Goal: Information Seeking & Learning: Learn about a topic

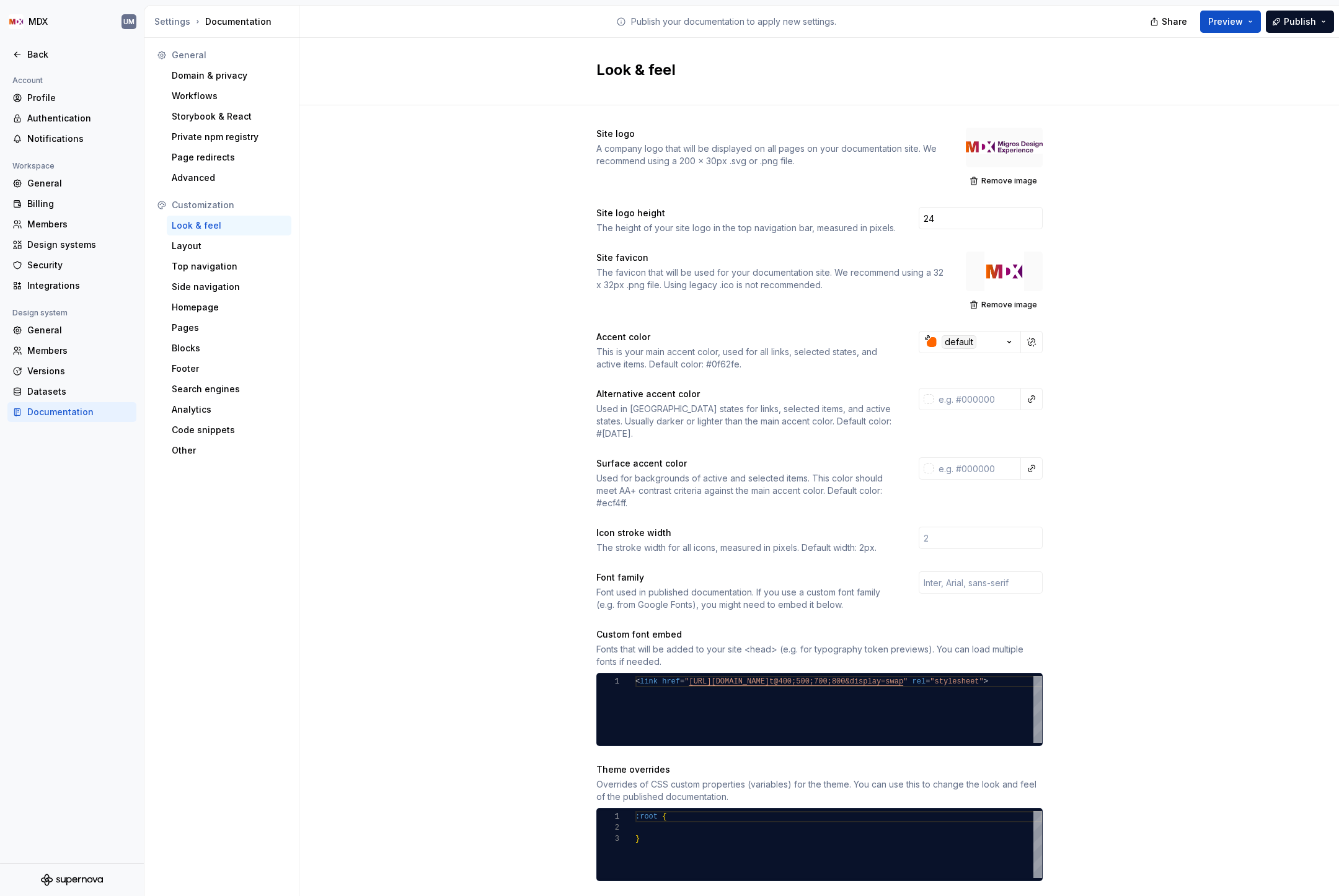
scroll to position [523, 0]
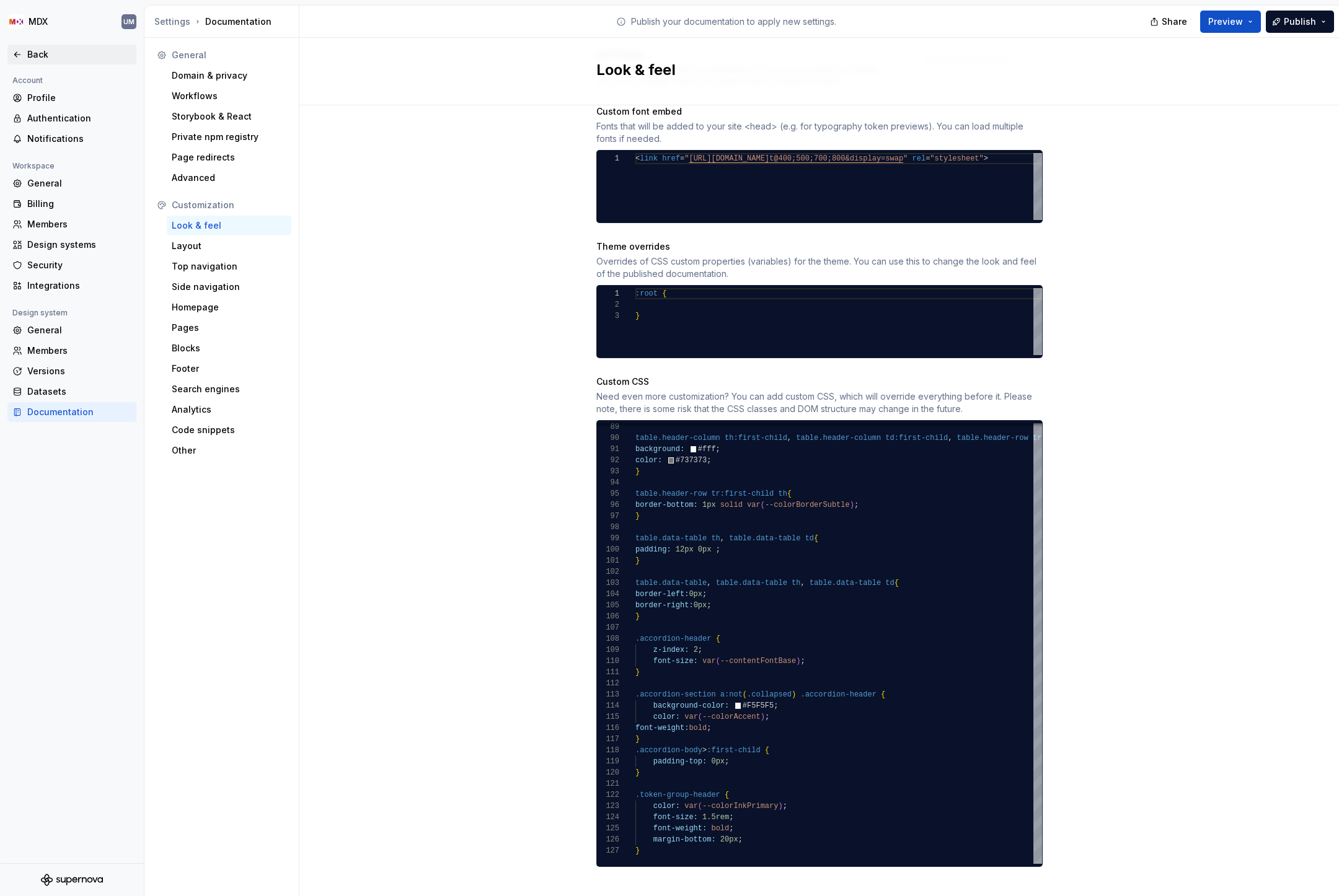
click at [41, 53] on div "Back" at bounding box center [79, 54] width 104 height 13
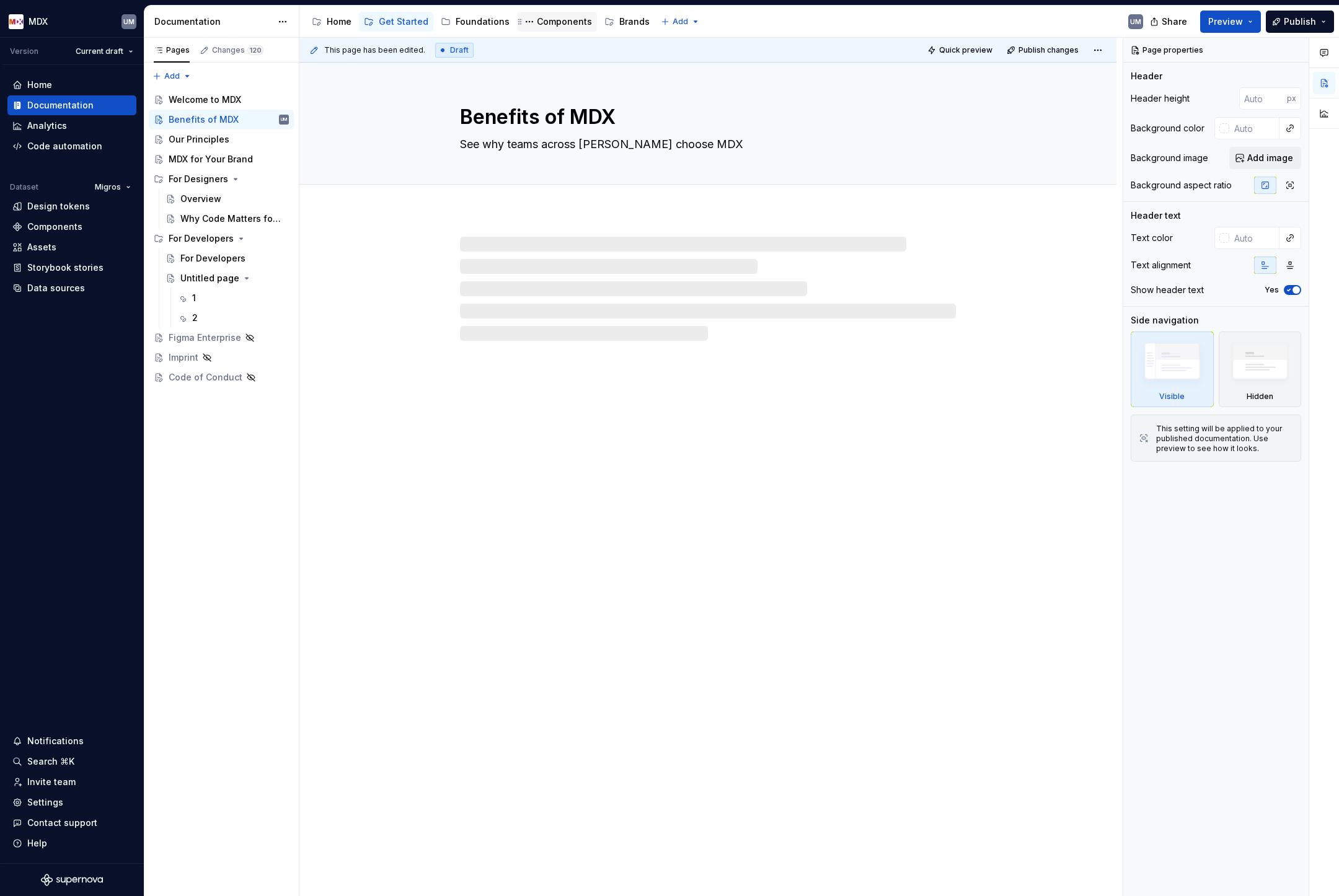
click at [558, 20] on div "Components" at bounding box center [564, 21] width 55 height 13
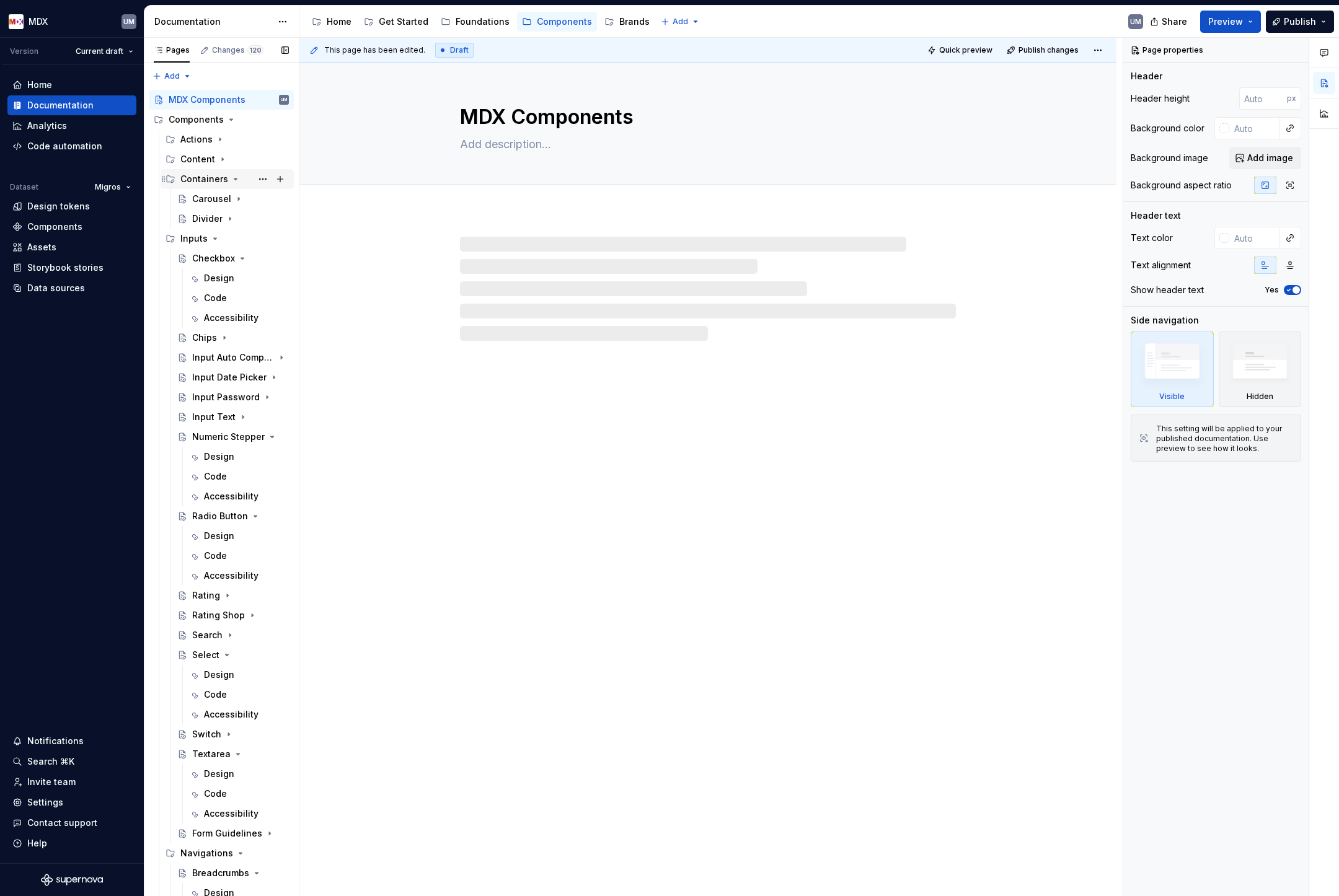
click at [234, 179] on icon "Page tree" at bounding box center [235, 179] width 3 height 1
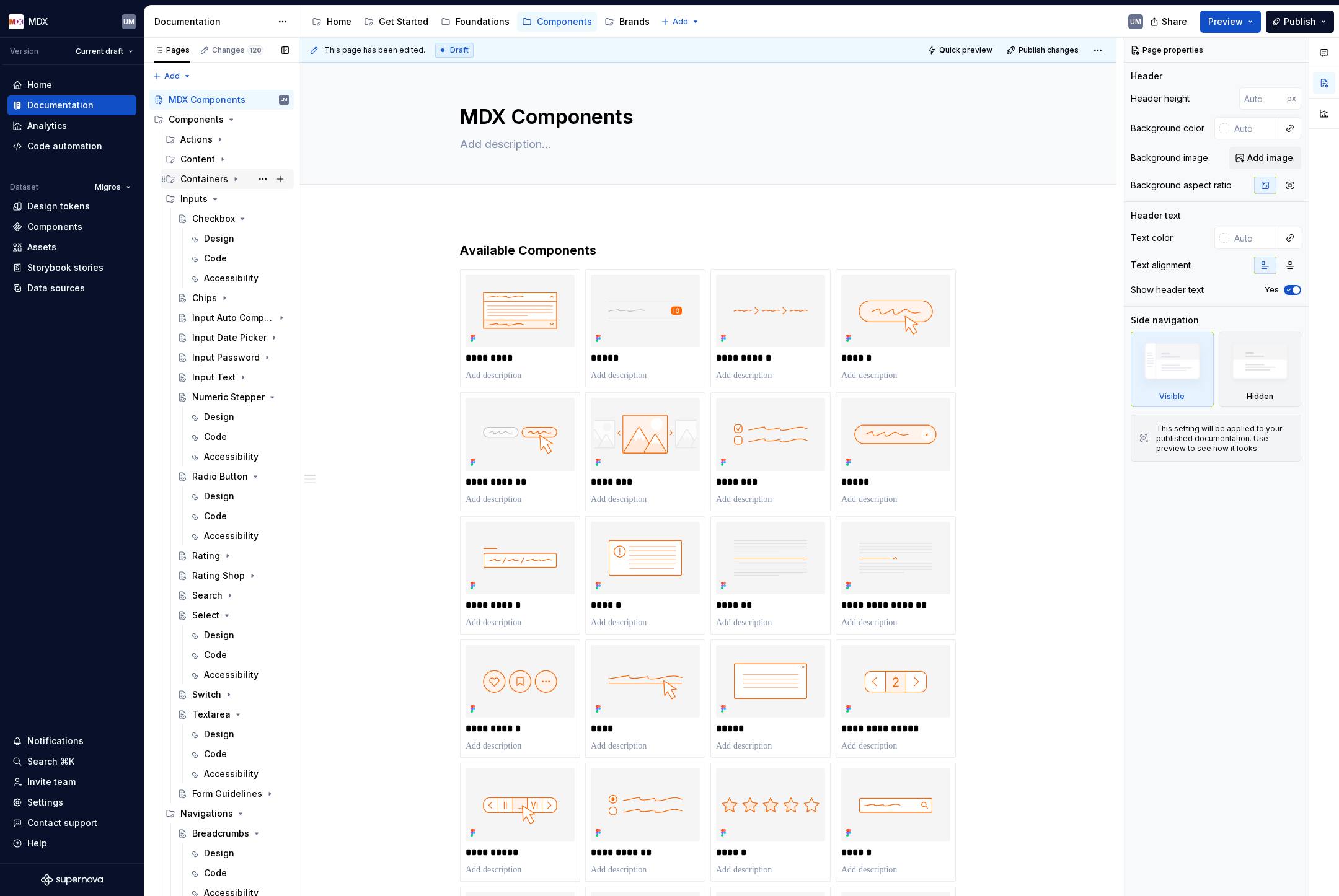
click at [232, 175] on icon "Page tree" at bounding box center [235, 179] width 10 height 10
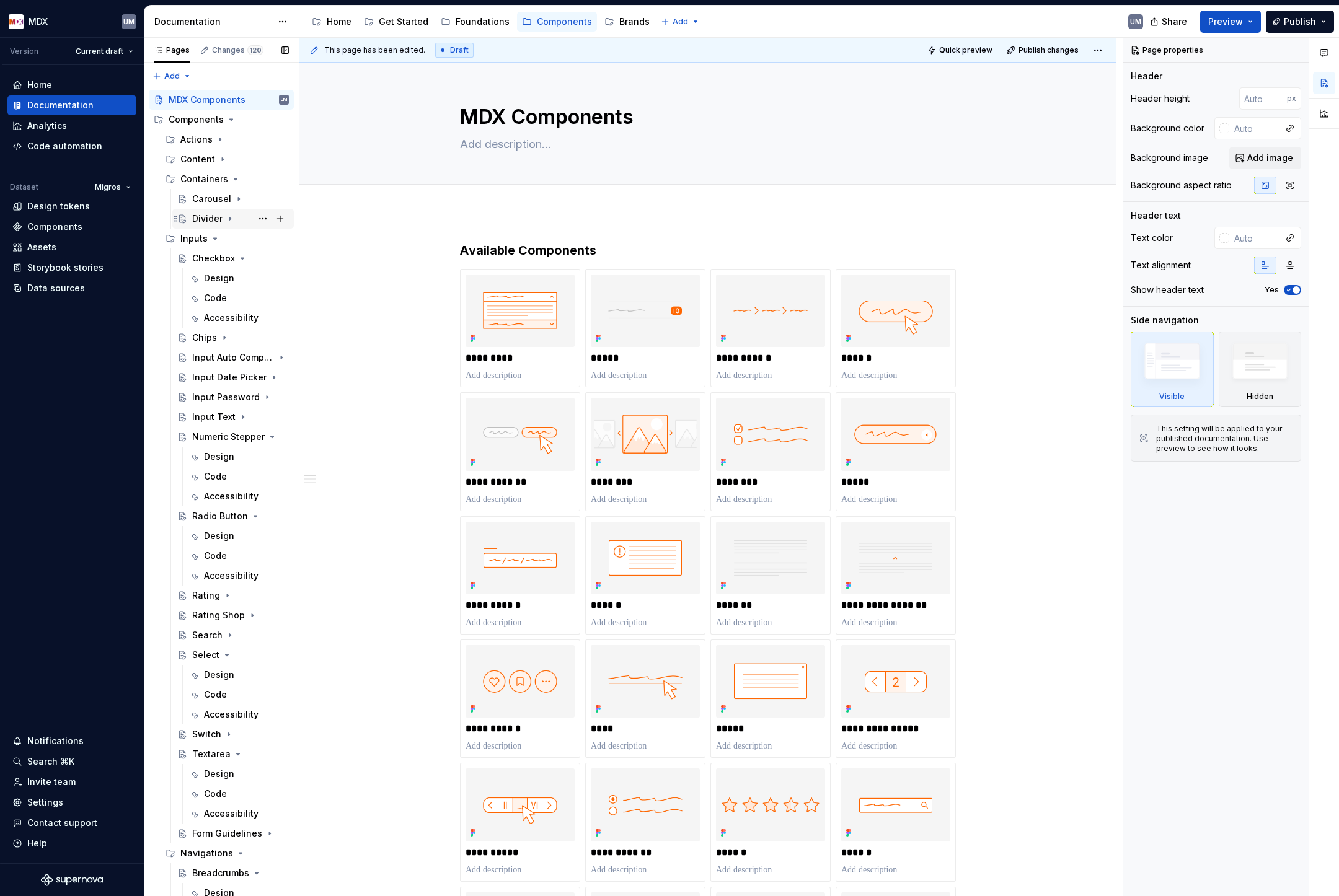
click at [227, 218] on icon "Page tree" at bounding box center [230, 218] width 10 height 10
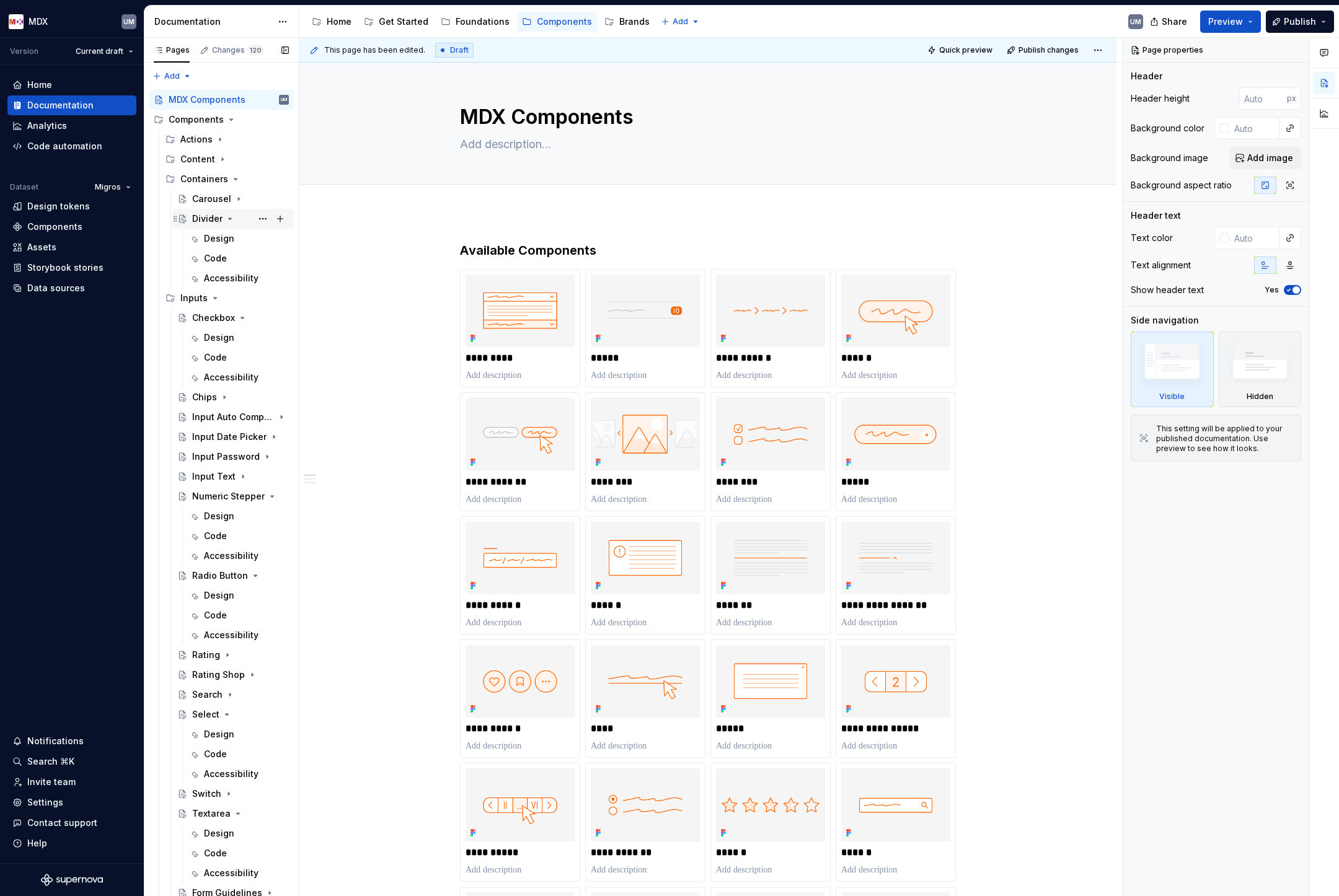
click at [229, 218] on icon "Page tree" at bounding box center [230, 219] width 3 height 1
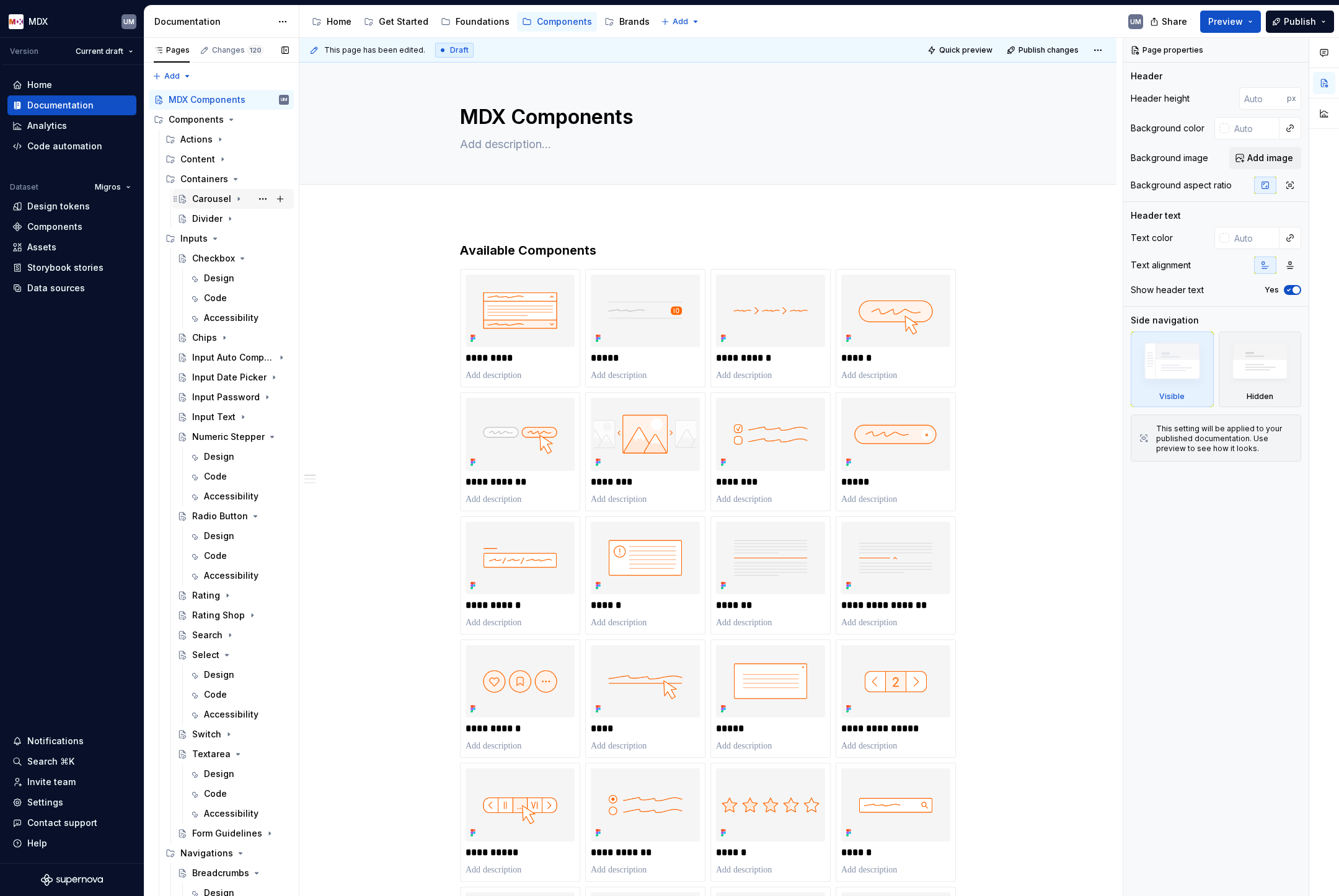
click at [238, 199] on icon "Page tree" at bounding box center [239, 199] width 1 height 3
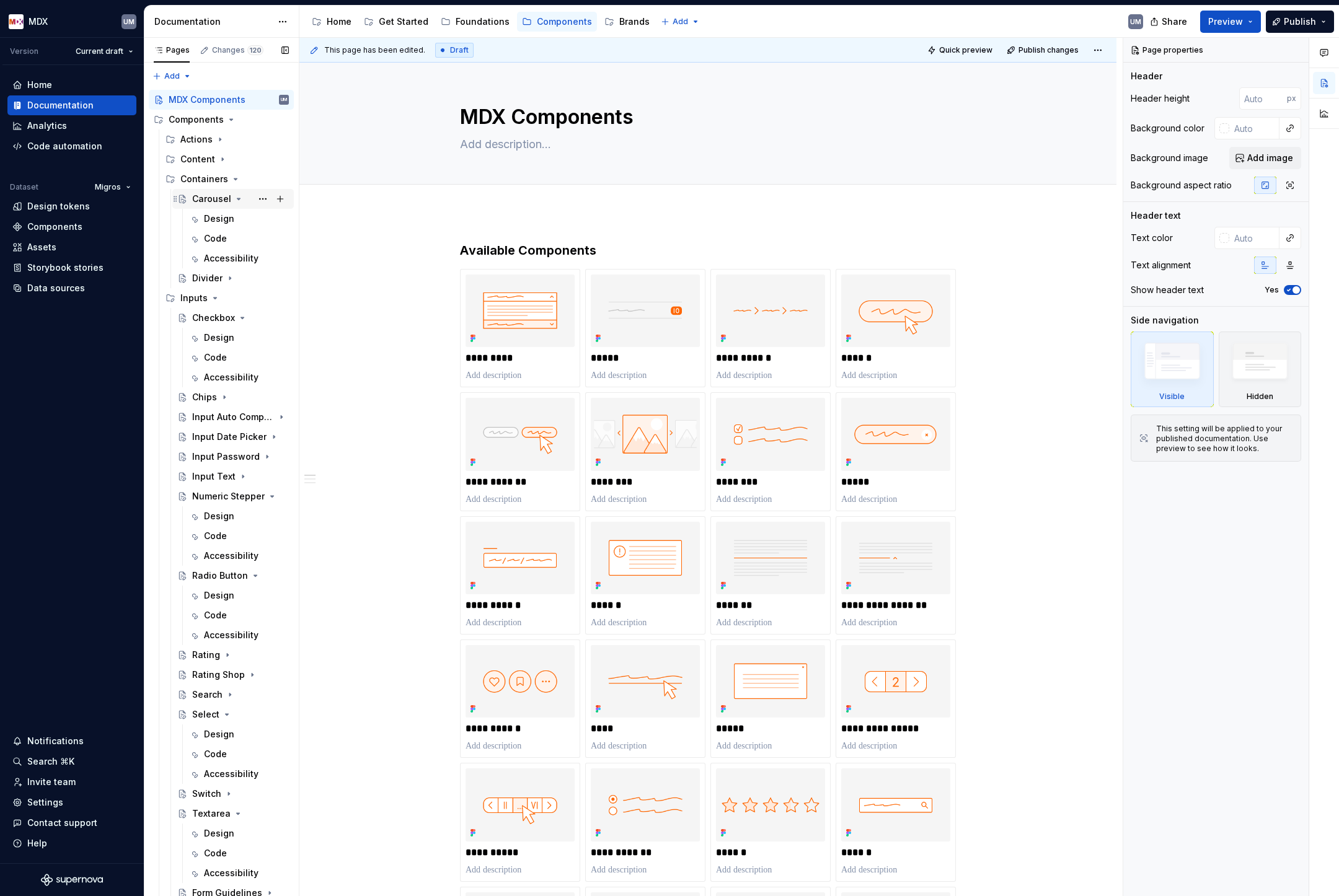
click at [238, 199] on icon "Page tree" at bounding box center [239, 199] width 3 height 1
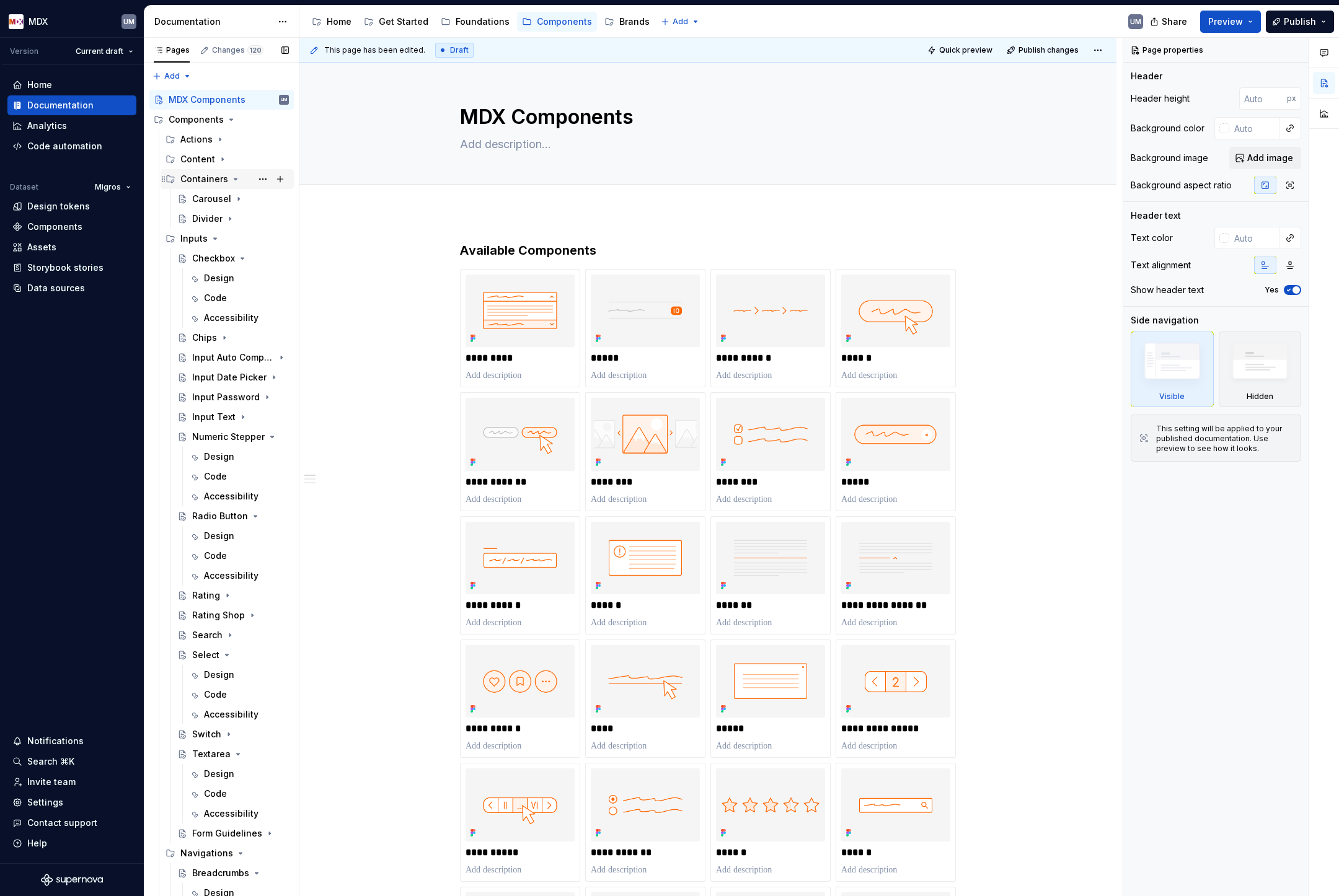
click at [232, 177] on icon "Page tree" at bounding box center [235, 179] width 10 height 10
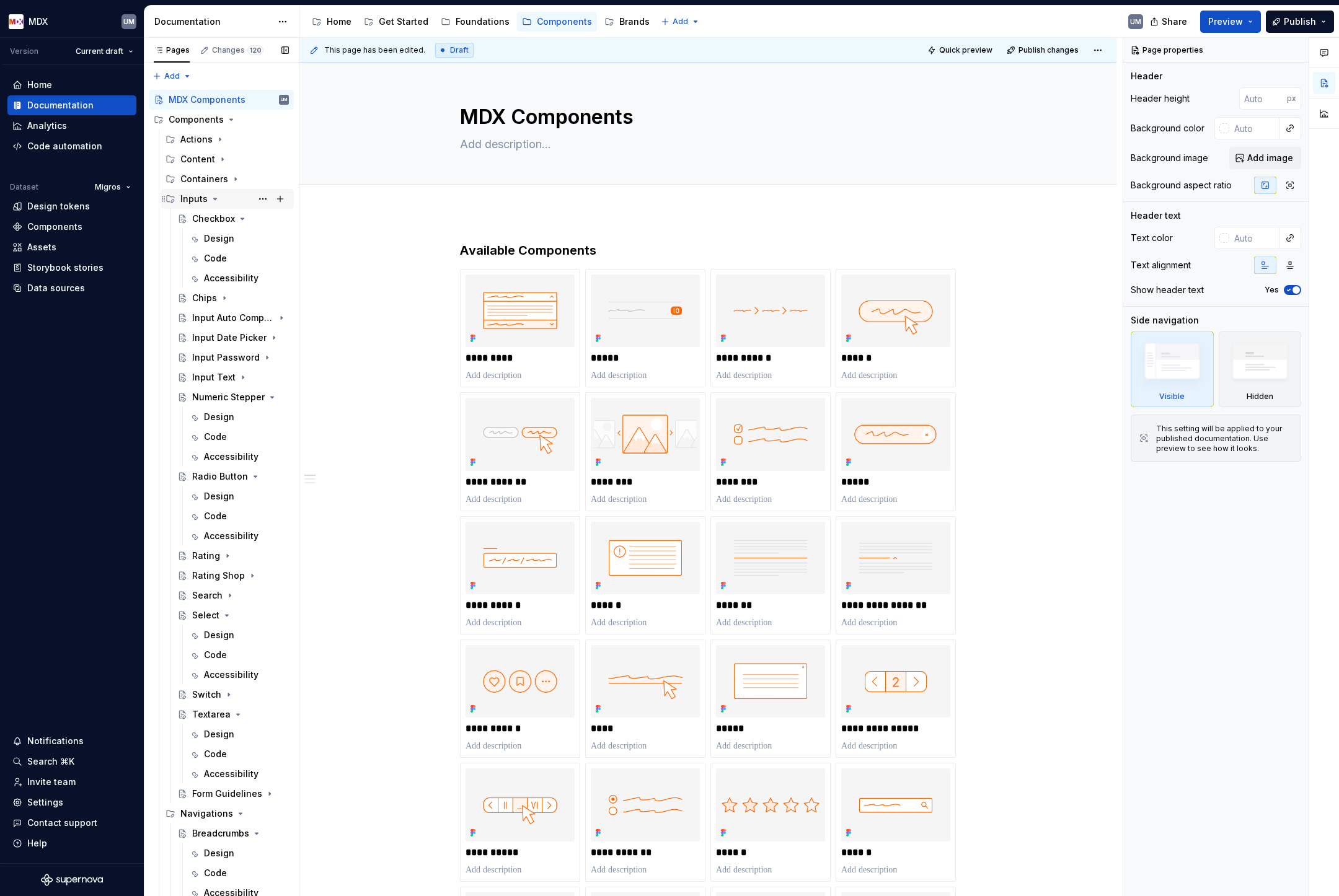
click at [213, 200] on icon "Page tree" at bounding box center [215, 199] width 10 height 10
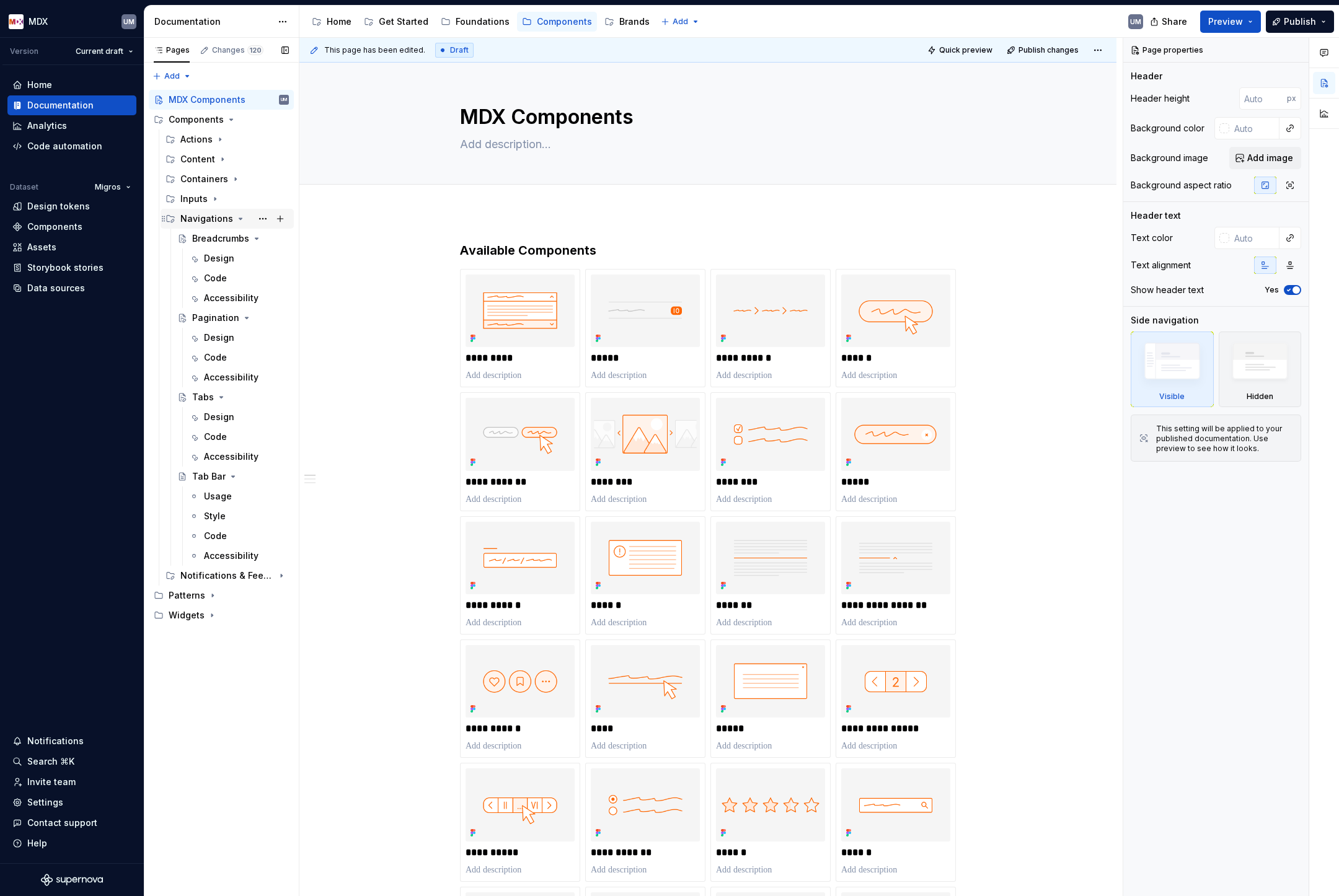
click at [235, 220] on icon "Page tree" at bounding box center [240, 218] width 10 height 10
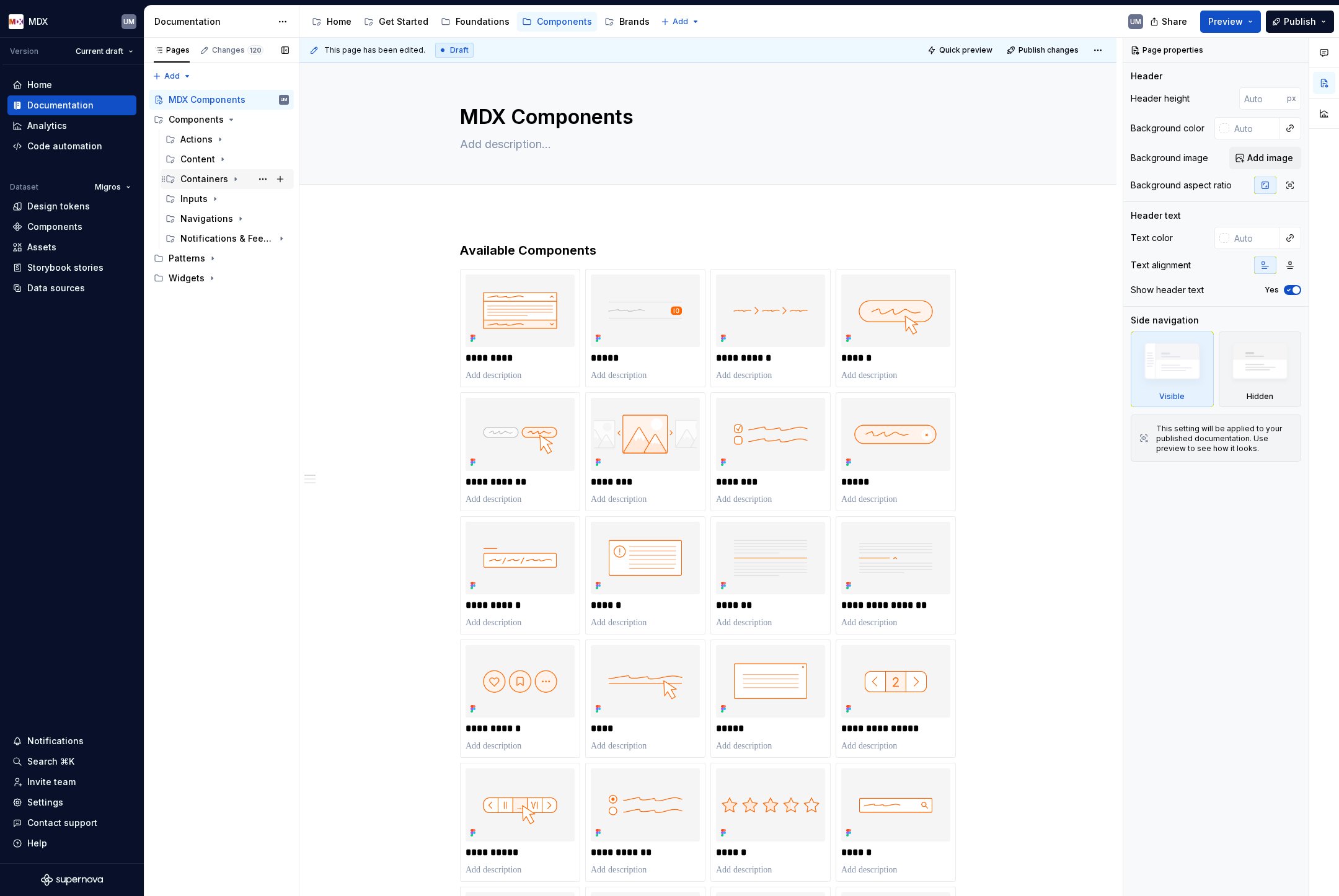
click at [235, 179] on icon "Page tree" at bounding box center [235, 179] width 1 height 3
click at [219, 160] on icon "Page tree" at bounding box center [222, 159] width 10 height 10
click at [241, 178] on icon "Page tree" at bounding box center [243, 179] width 10 height 10
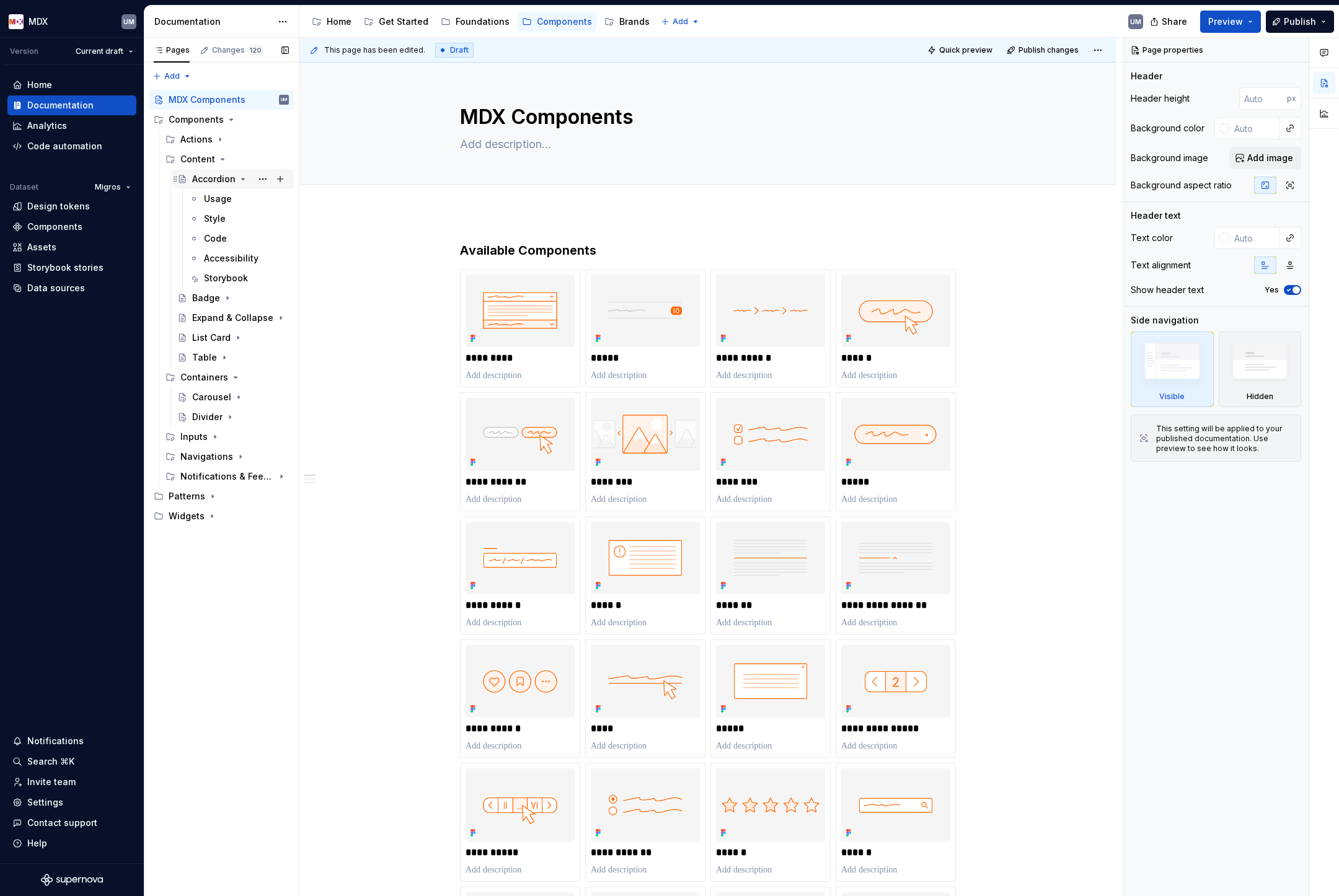
click at [241, 178] on icon "Page tree" at bounding box center [243, 179] width 10 height 10
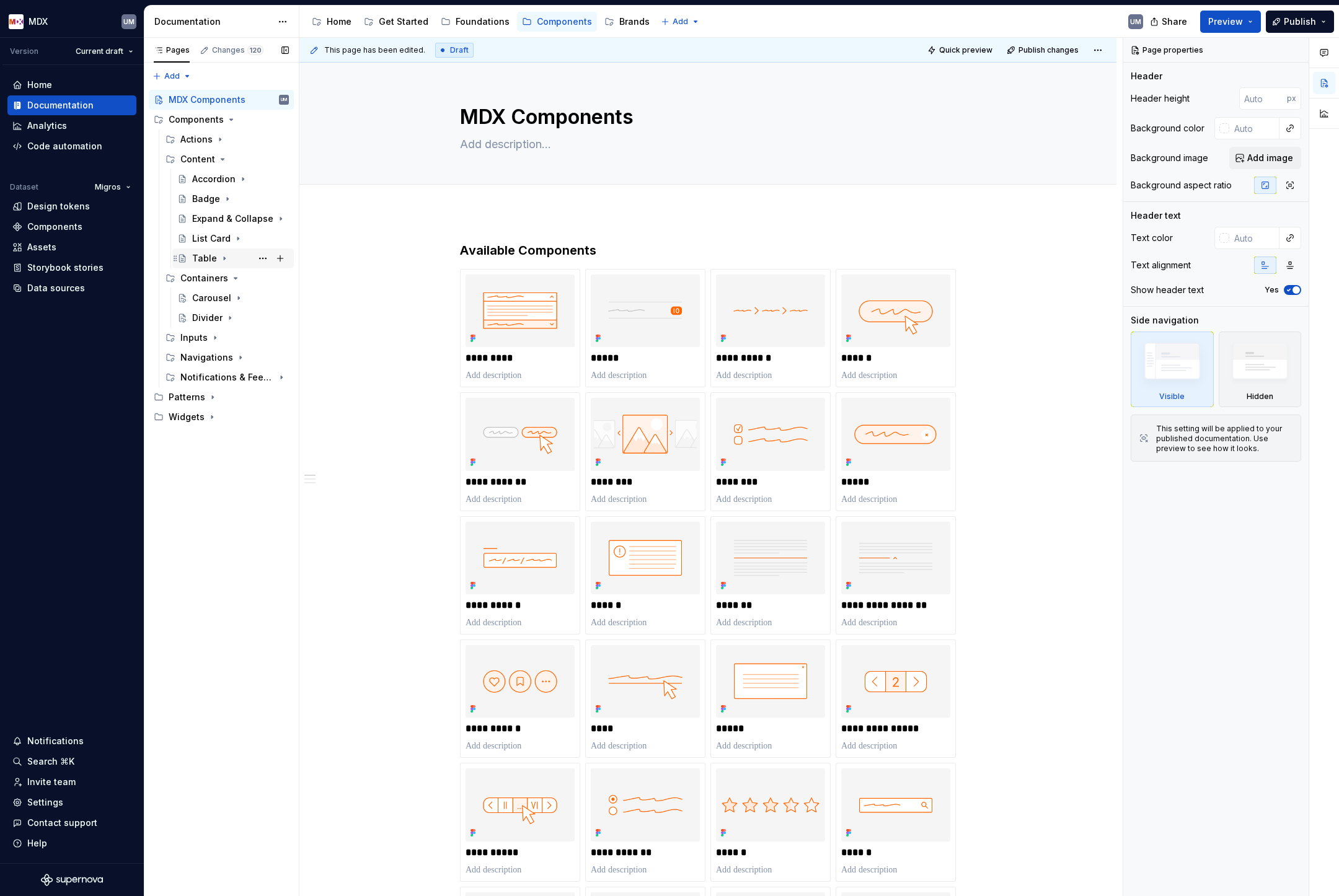
click at [221, 259] on icon "Page tree" at bounding box center [224, 258] width 10 height 10
click at [237, 235] on icon "Page tree" at bounding box center [238, 238] width 10 height 10
click at [234, 277] on icon "Page tree" at bounding box center [235, 278] width 10 height 10
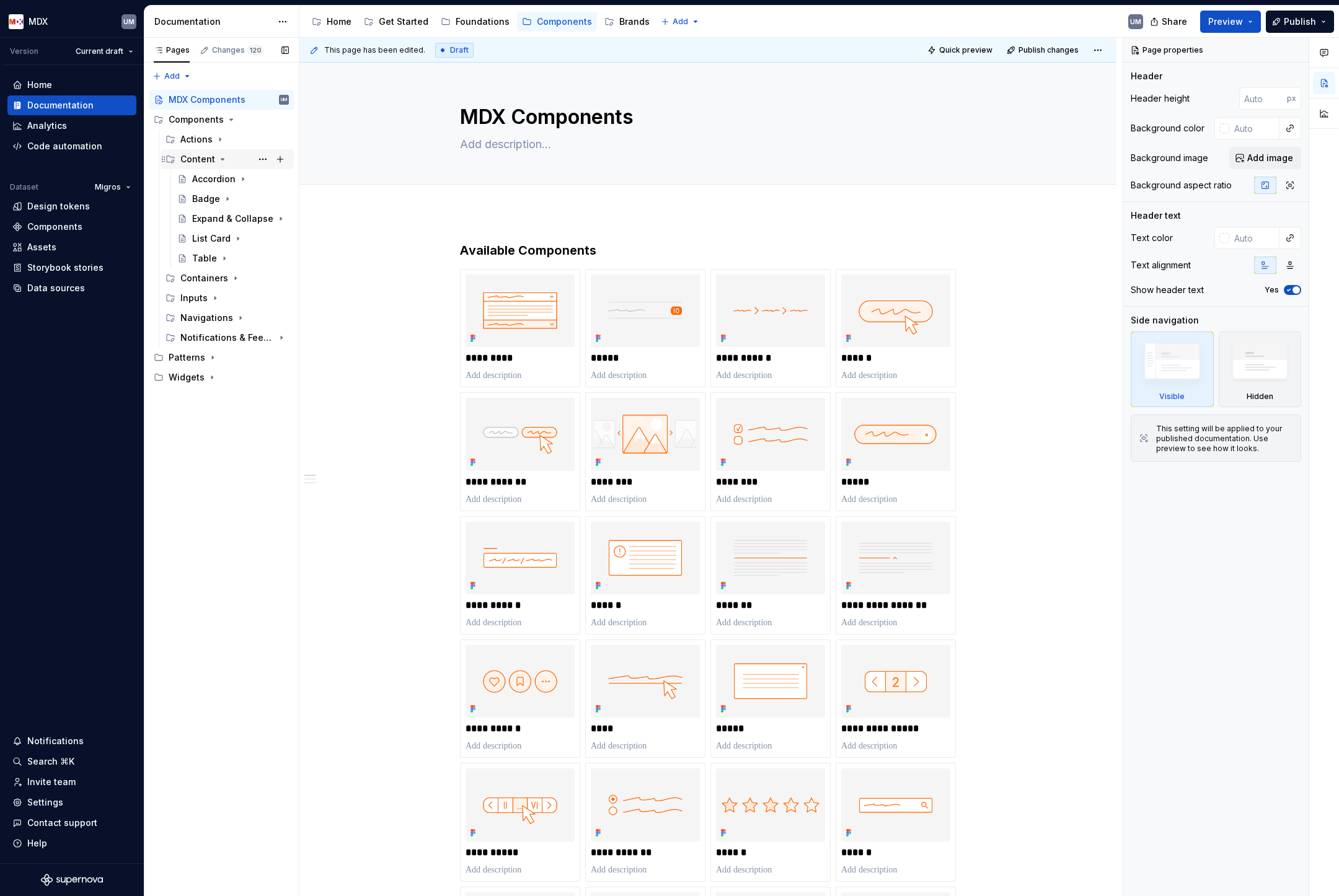
click at [221, 160] on icon "Page tree" at bounding box center [223, 160] width 3 height 1
click at [234, 177] on icon "Page tree" at bounding box center [235, 179] width 10 height 10
click at [234, 179] on icon "Page tree" at bounding box center [235, 179] width 3 height 1
click at [222, 159] on icon "Page tree" at bounding box center [223, 160] width 1 height 3
click at [260, 160] on button "Page tree" at bounding box center [263, 160] width 18 height 18
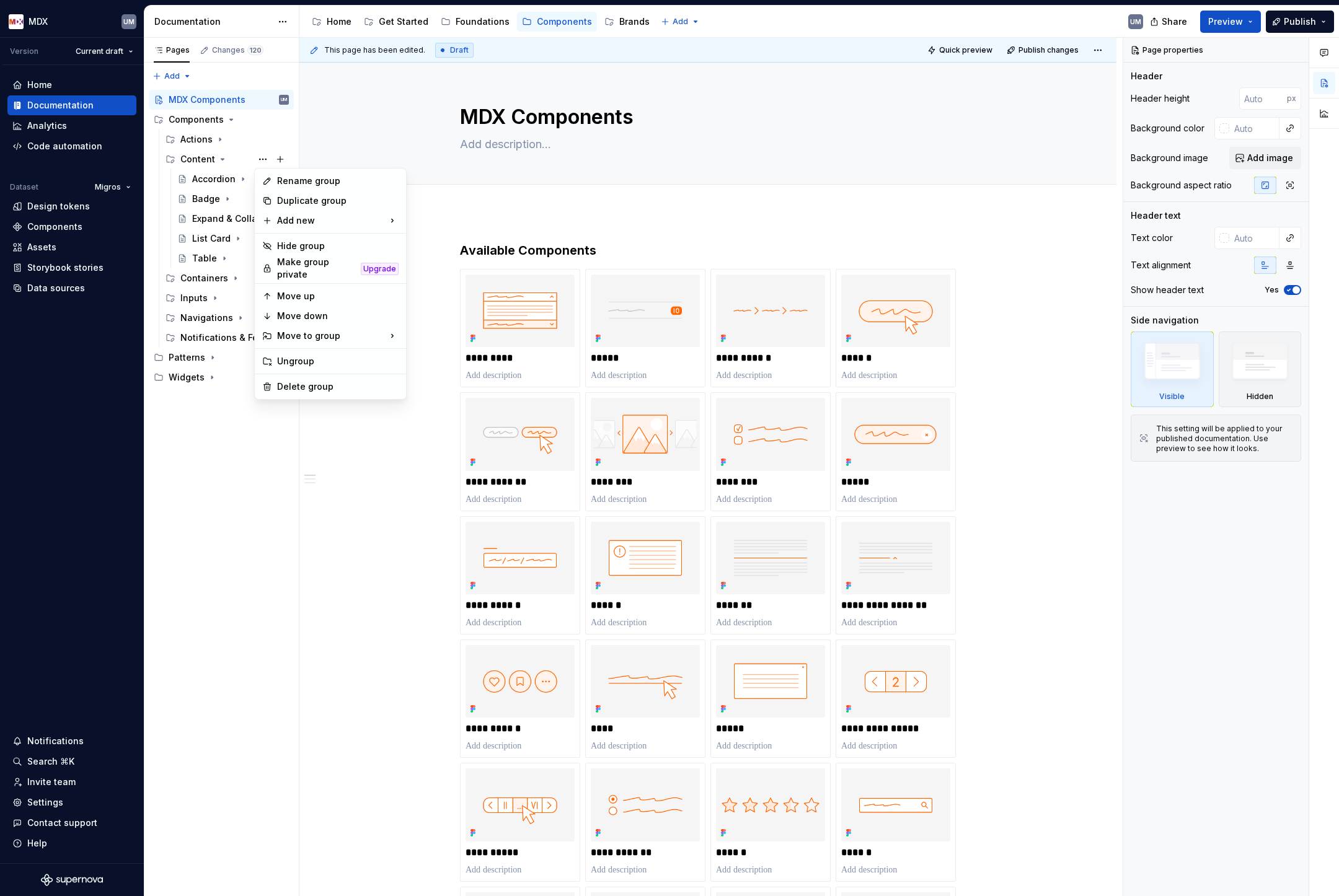
type textarea "*"
click at [279, 175] on div "Rename group" at bounding box center [338, 181] width 121 height 13
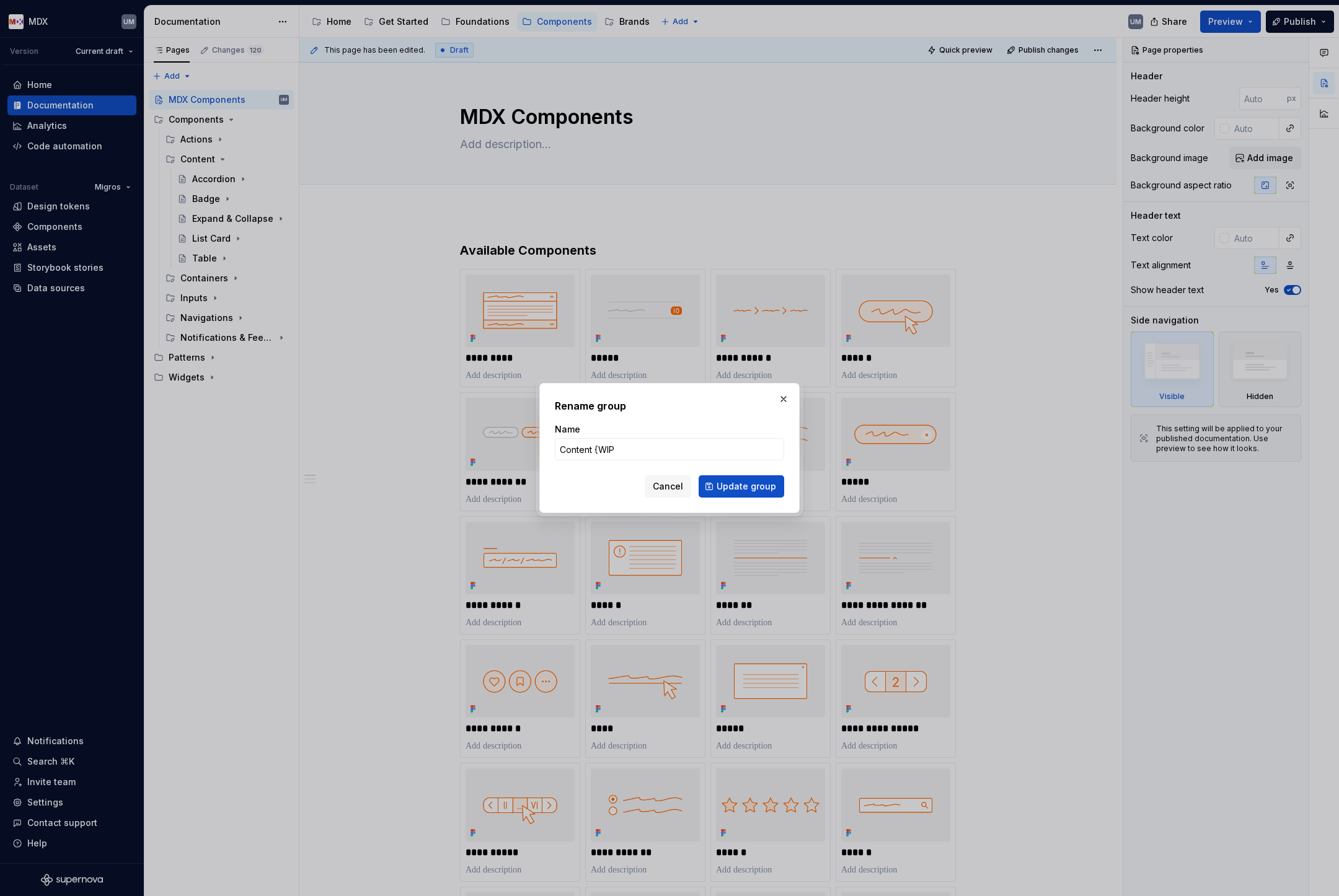
type input "Content {WIP}"
click button "Update group" at bounding box center [742, 486] width 85 height 22
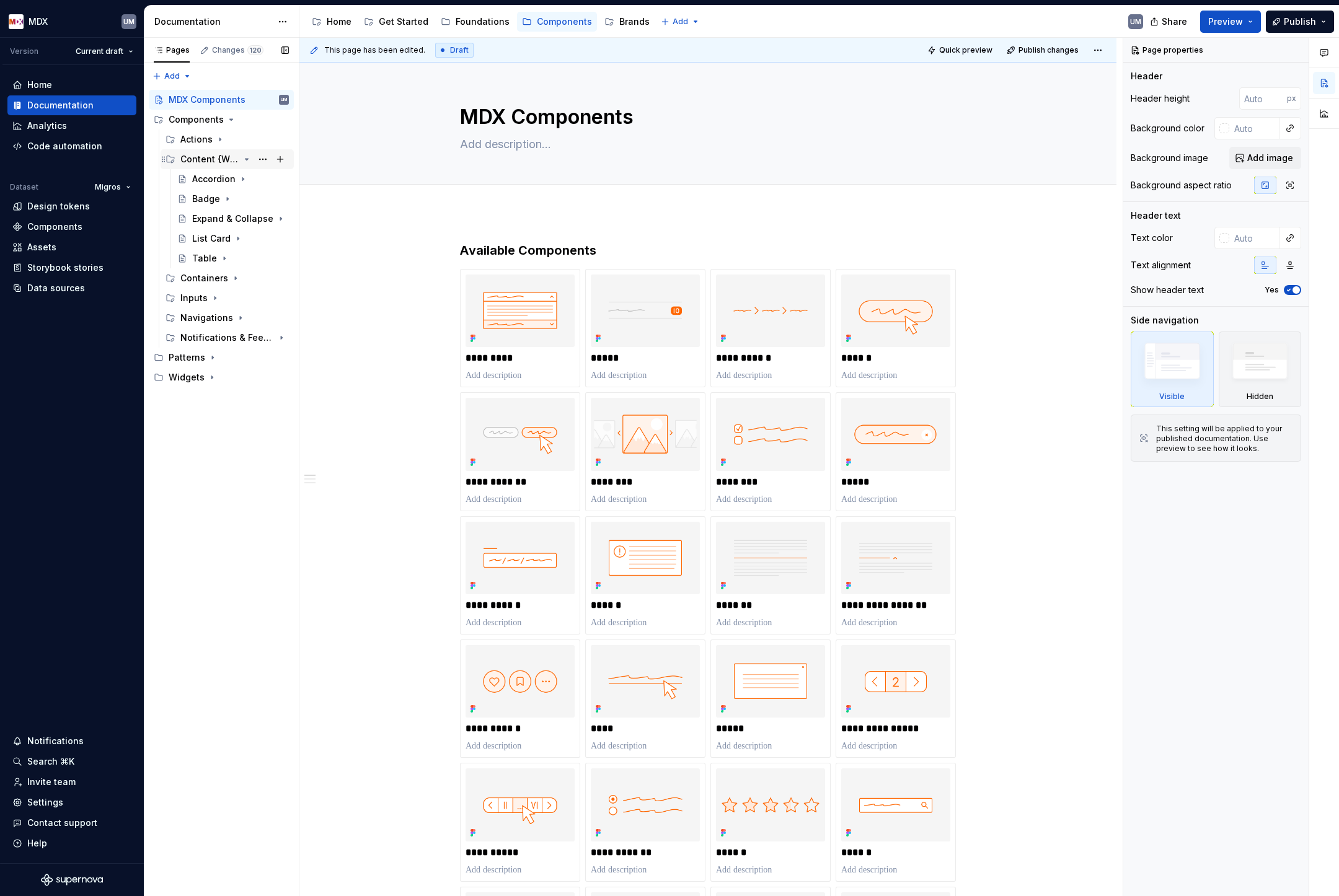
click at [249, 158] on icon "Page tree" at bounding box center [246, 159] width 10 height 10
click at [208, 256] on icon "Page tree" at bounding box center [212, 258] width 10 height 10
click at [210, 280] on icon "Page tree" at bounding box center [209, 278] width 10 height 10
click at [211, 257] on icon "Page tree" at bounding box center [213, 258] width 3 height 1
click at [629, 18] on div "Brands" at bounding box center [634, 21] width 30 height 13
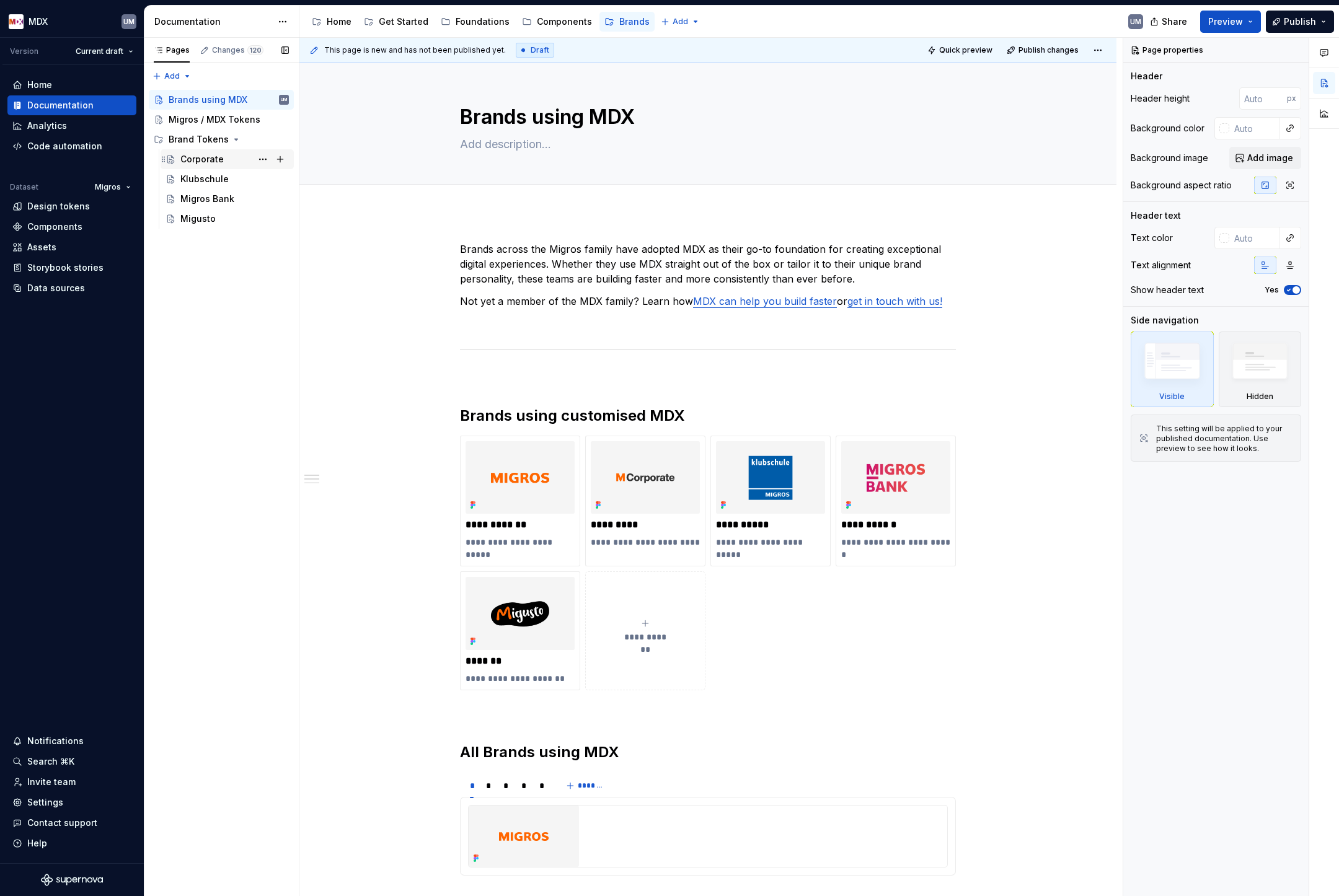
click at [219, 157] on div "Corporate" at bounding box center [202, 159] width 43 height 13
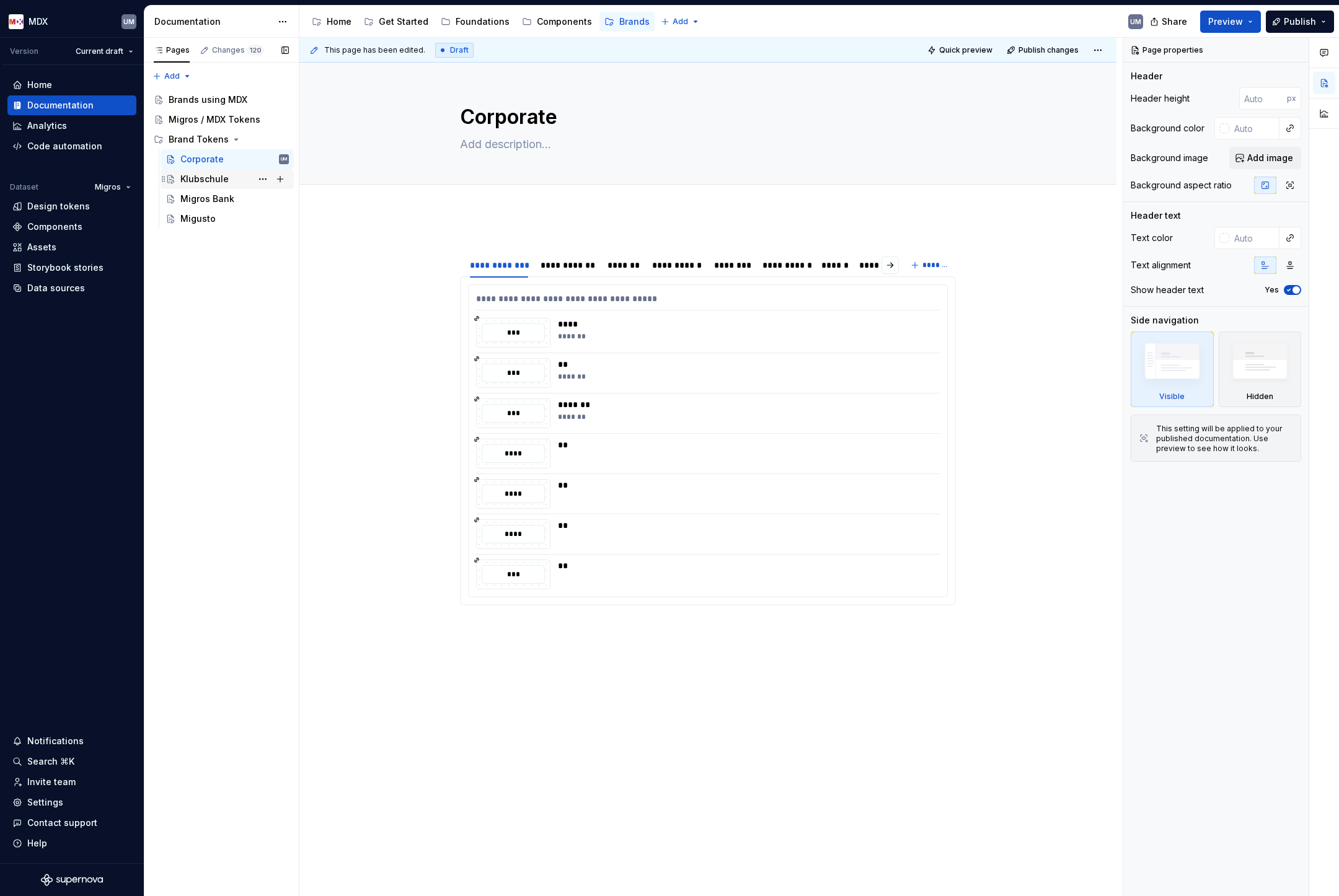
click at [224, 180] on div "Klubschule" at bounding box center [205, 179] width 49 height 13
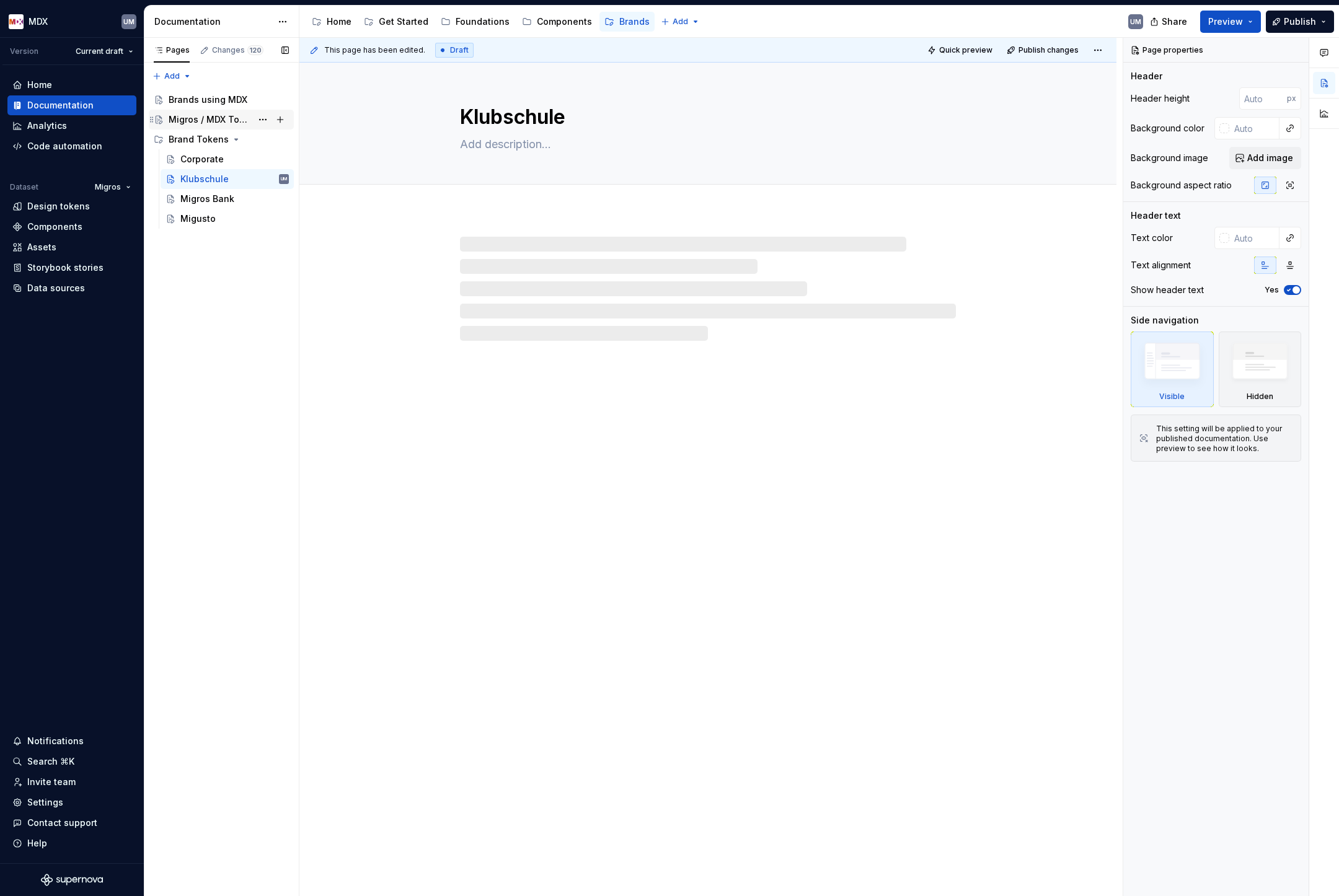
click at [224, 116] on div "Migros / MDX Tokens" at bounding box center [210, 119] width 83 height 13
click at [215, 103] on div "Brands using MDX" at bounding box center [207, 99] width 79 height 13
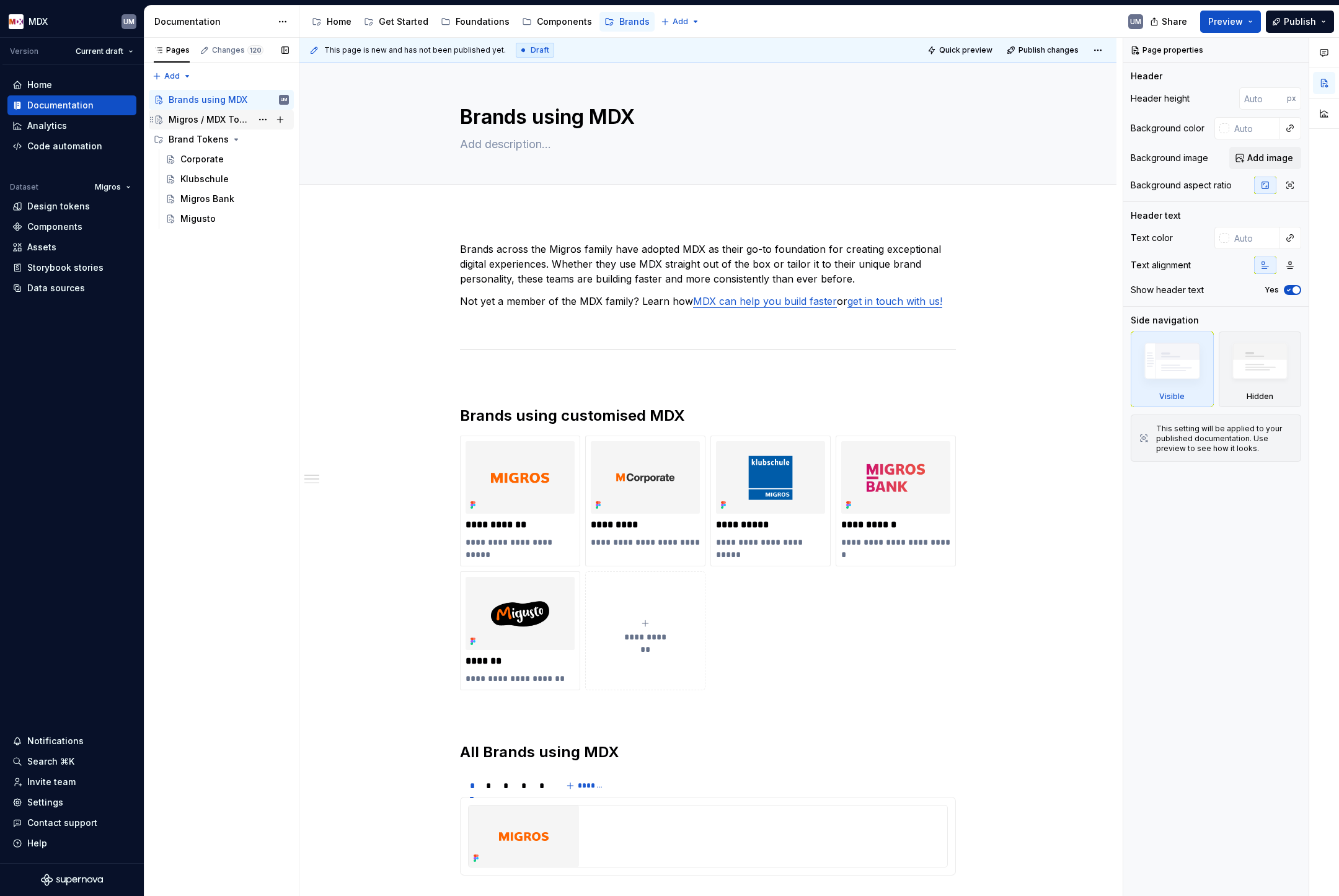
click at [209, 117] on div "Migros / MDX Tokens" at bounding box center [210, 119] width 83 height 13
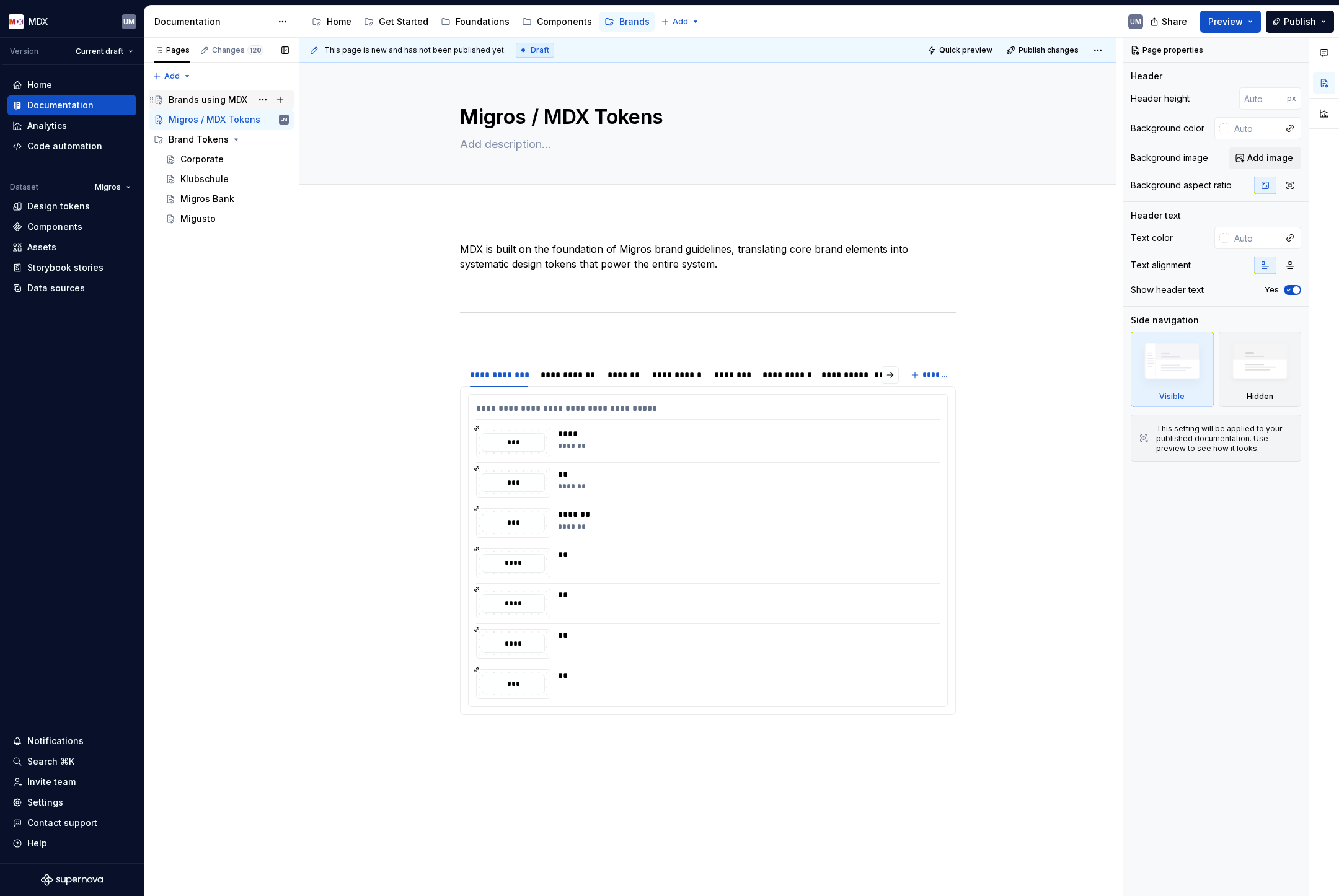
click at [212, 102] on div "Brands using MDX" at bounding box center [207, 99] width 79 height 13
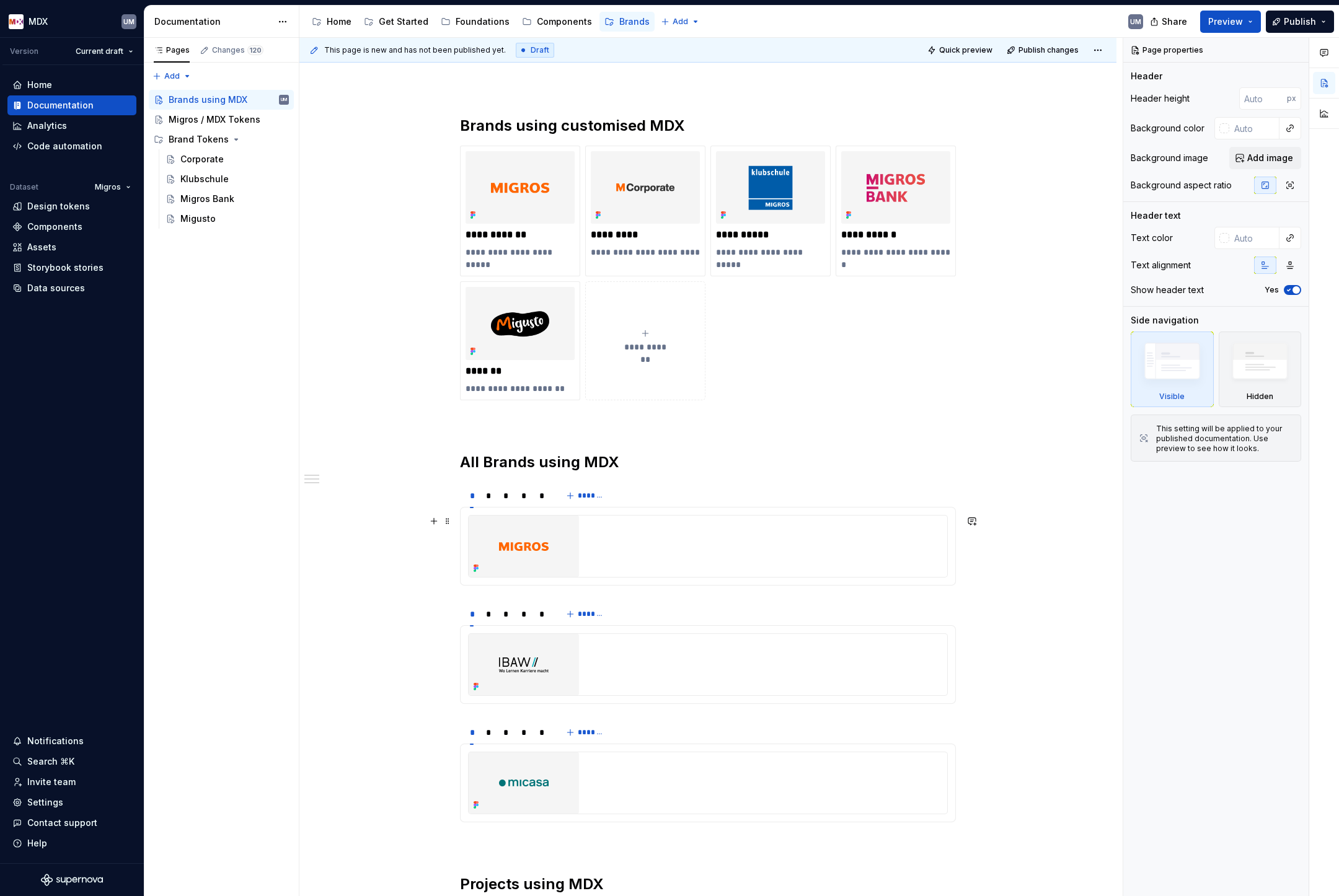
scroll to position [384, 0]
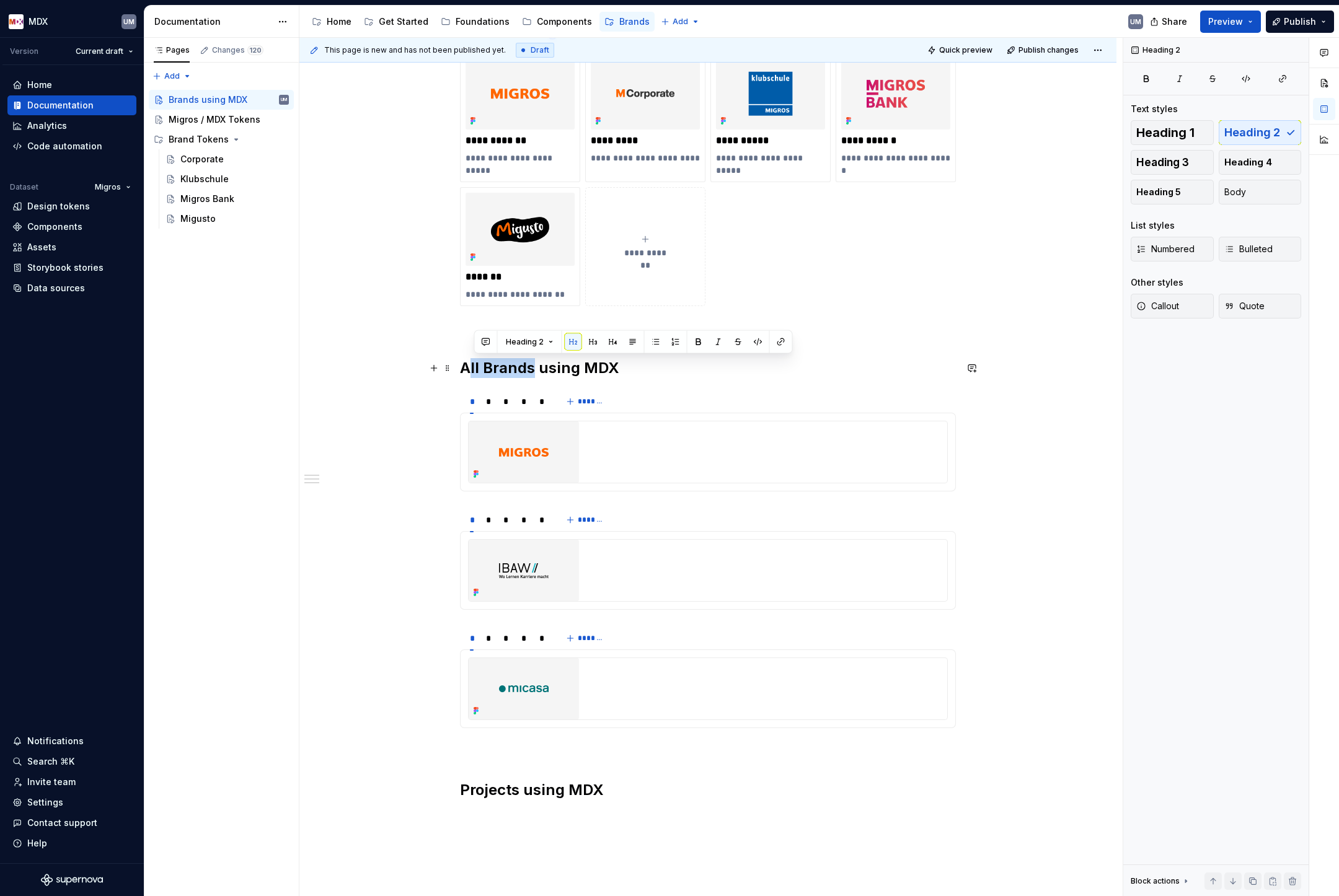
drag, startPoint x: 536, startPoint y: 366, endPoint x: 472, endPoint y: 365, distance: 64.0
click at [472, 365] on h2 "All Brands using MDX" at bounding box center [708, 368] width 496 height 20
click at [475, 367] on h2 "All Brands using MDX" at bounding box center [708, 368] width 496 height 20
click at [545, 369] on h2 "All Brands using MDX" at bounding box center [708, 368] width 496 height 20
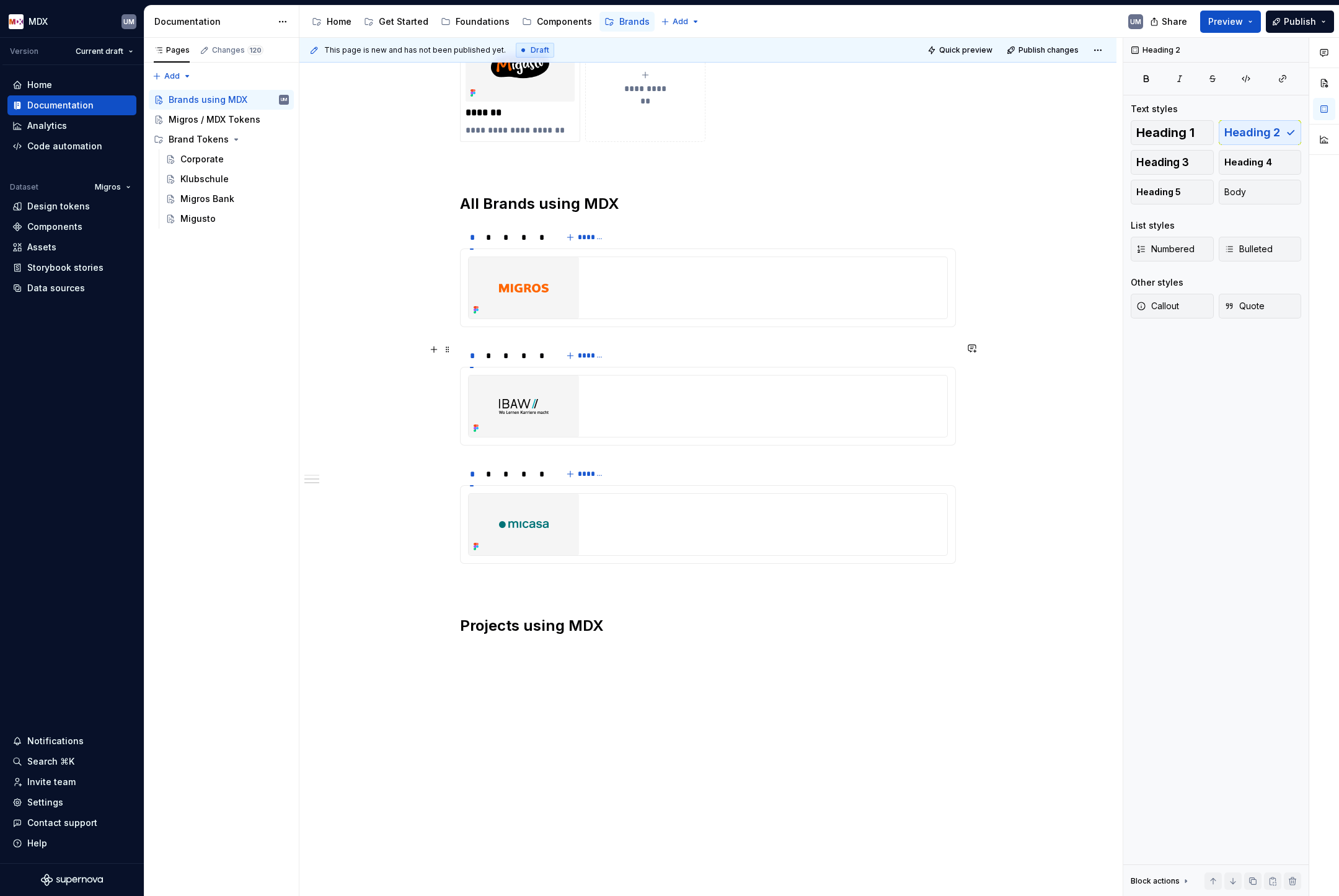
scroll to position [571, 0]
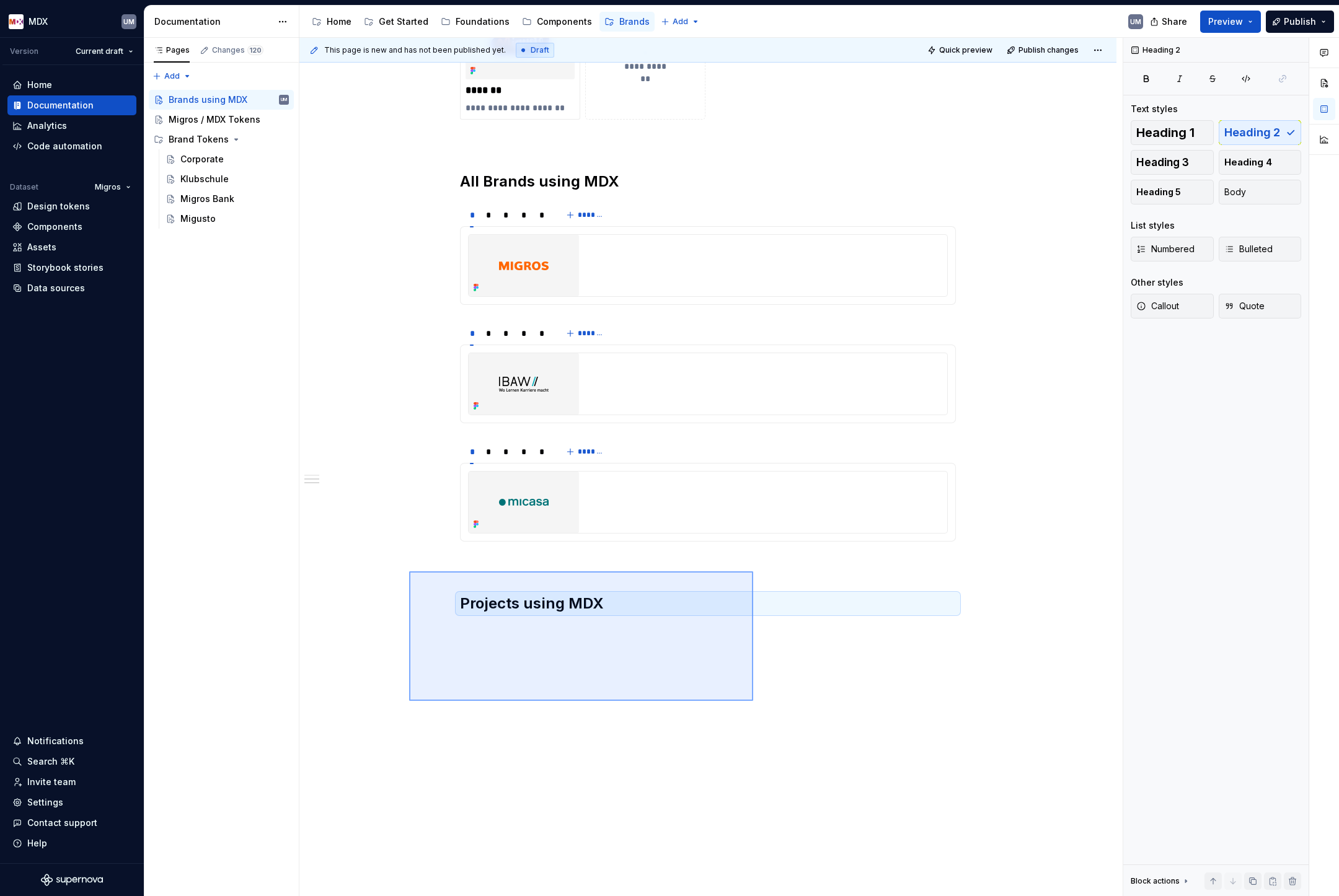
drag, startPoint x: 409, startPoint y: 572, endPoint x: 753, endPoint y: 699, distance: 366.7
click at [753, 700] on div "**********" at bounding box center [711, 467] width 823 height 859
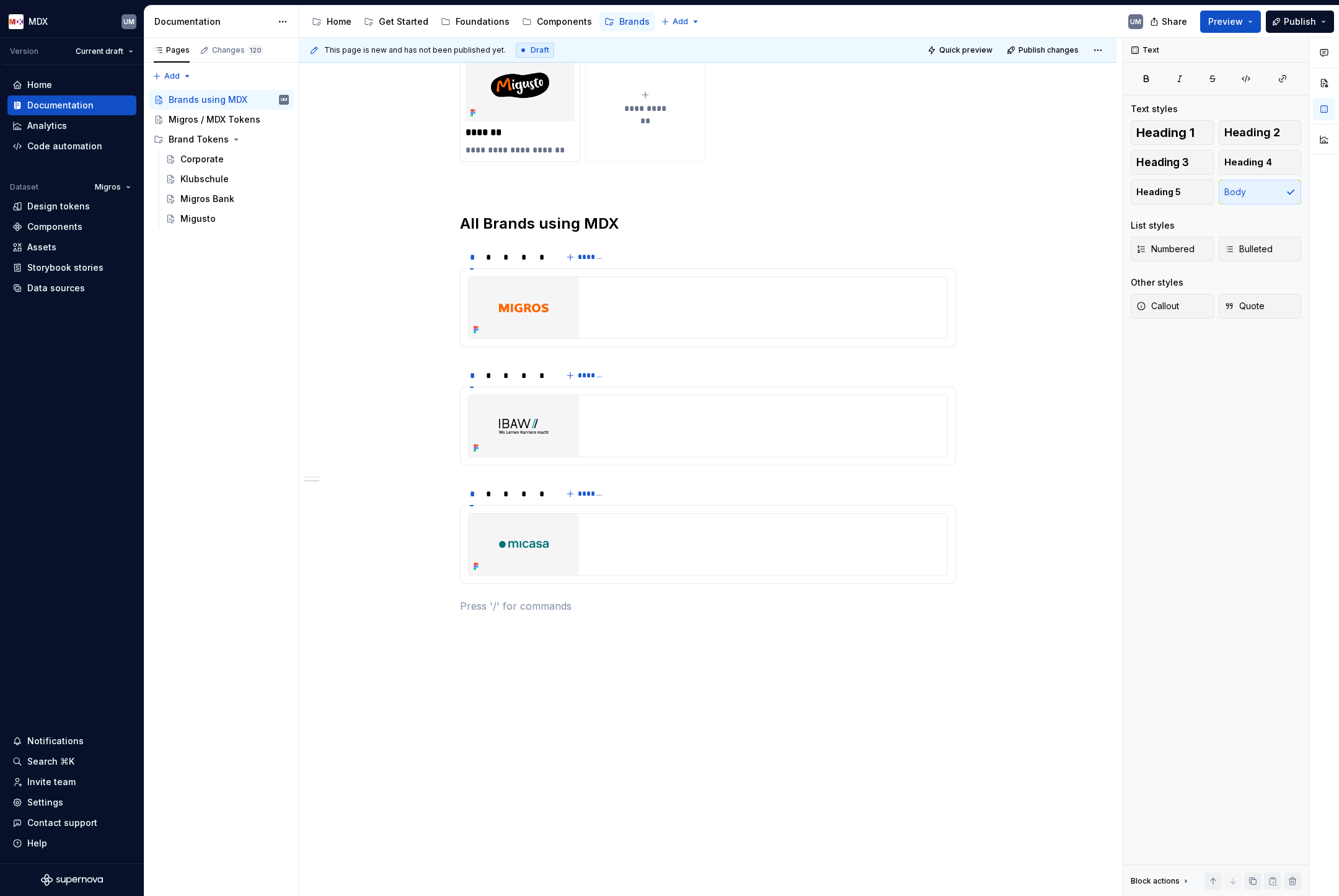
scroll to position [529, 0]
type textarea "*"
